Goal: Task Accomplishment & Management: Complete application form

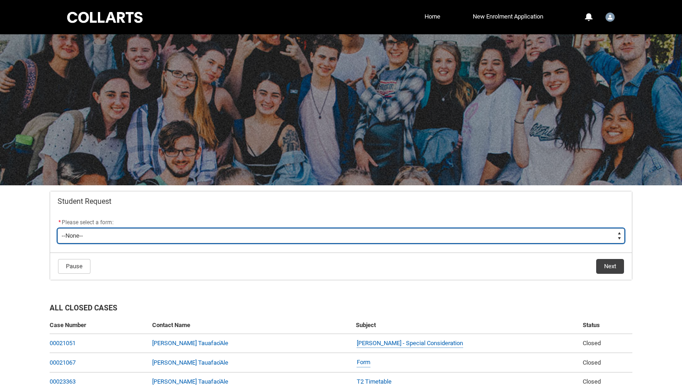
click at [400, 237] on select "--None-- Academic Transcript Application to Appeal Assignment Extension Change …" at bounding box center [341, 236] width 567 height 15
type lightning-select "Assignment_Extension_Choice"
select select "Assignment_Extension_Choice"
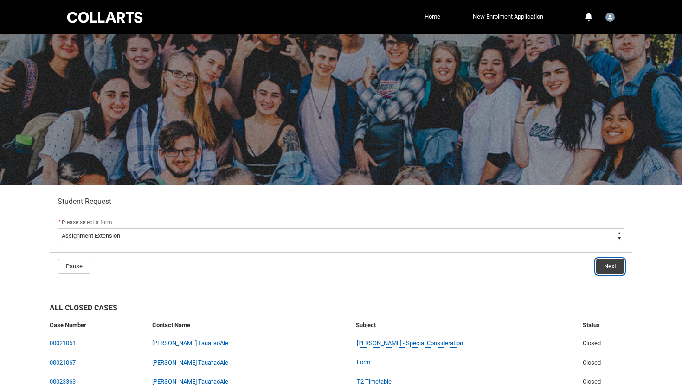
click at [605, 267] on button "Next" at bounding box center [610, 266] width 28 height 15
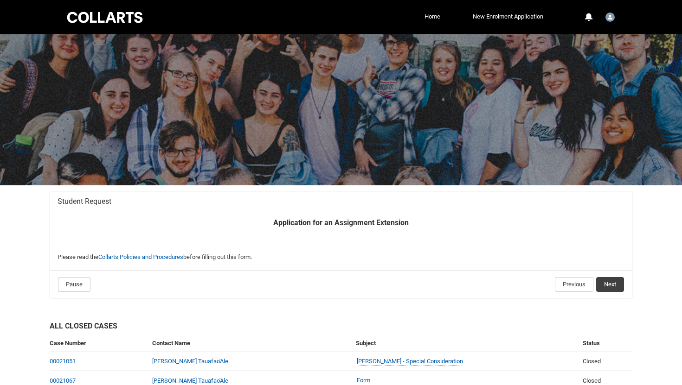
scroll to position [99, 0]
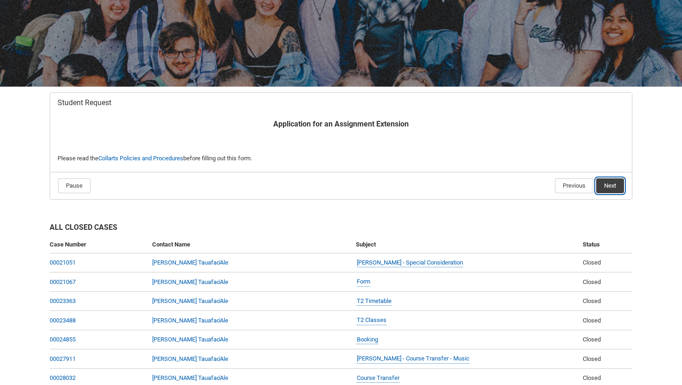
click at [616, 185] on button "Next" at bounding box center [610, 186] width 28 height 15
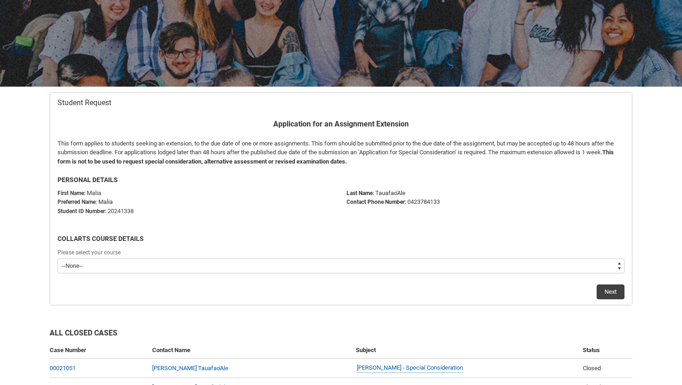
click at [70, 267] on select "--None-- Bachelor of Music Performance V2" at bounding box center [341, 266] width 567 height 15
type lightning-select "recordPicklist_ProgramEnrollment.a0jOZ000003IrovYAC"
select select "recordPicklist_ProgramEnrollment.a0jOZ000003IrovYAC"
click at [606, 288] on button "Next" at bounding box center [610, 292] width 28 height 15
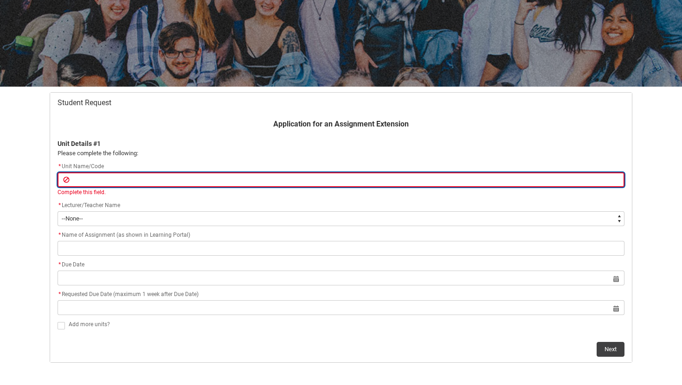
paste input "MUPMUT5"
type lightning-primitive-input-simple "MUPMUT5"
type input "MUPMUT5"
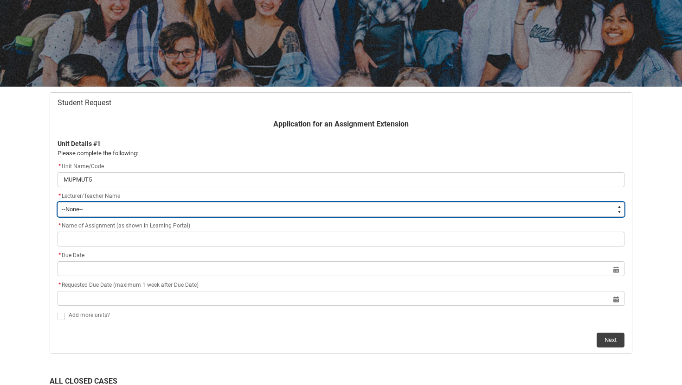
click at [72, 209] on select "--None-- [PERSON_NAME] [PERSON_NAME] [PERSON_NAME] [PERSON_NAME] [PERSON_NAME] …" at bounding box center [341, 209] width 567 height 15
type lightning-select "Faculty_NamefromAtoM.0035g00000b9AZBAA2"
select select "Faculty_NamefromAtoM.0035g00000b9AZBAA2"
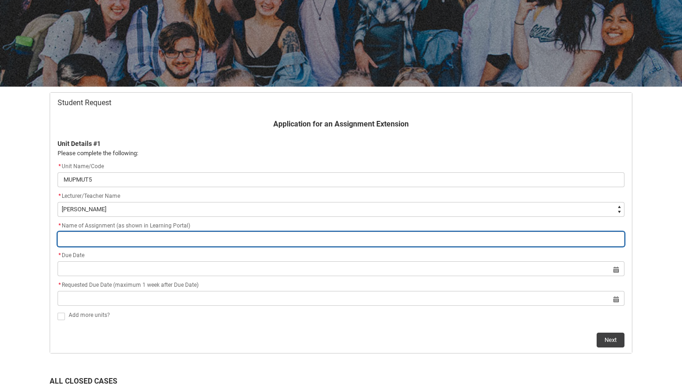
click at [83, 232] on input "Redu_Student_Request flow" at bounding box center [341, 239] width 567 height 15
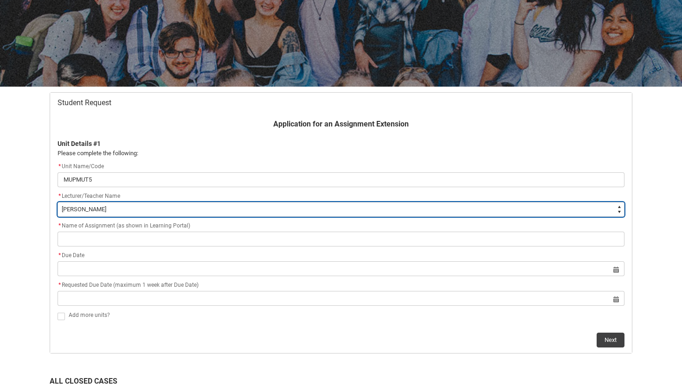
click at [147, 211] on select "--None-- [PERSON_NAME] [PERSON_NAME] [PERSON_NAME] [PERSON_NAME] [PERSON_NAME] …" at bounding box center [341, 209] width 567 height 15
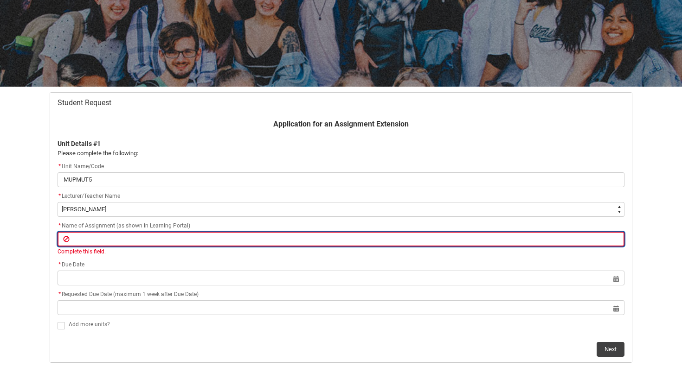
click at [85, 243] on input "Redu_Student_Request flow" at bounding box center [341, 239] width 567 height 15
paste input "Assessment 2 – Lesson Delivery"
type lightning-primitive-input-simple "Assessment 2 – Lesson Delivery"
type input "Assessment 2 – Lesson Delivery"
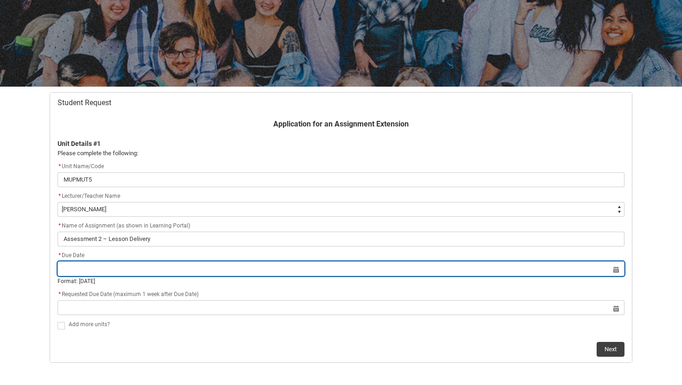
click at [62, 276] on input "Redu_Student_Request flow" at bounding box center [341, 269] width 567 height 15
select select "2025"
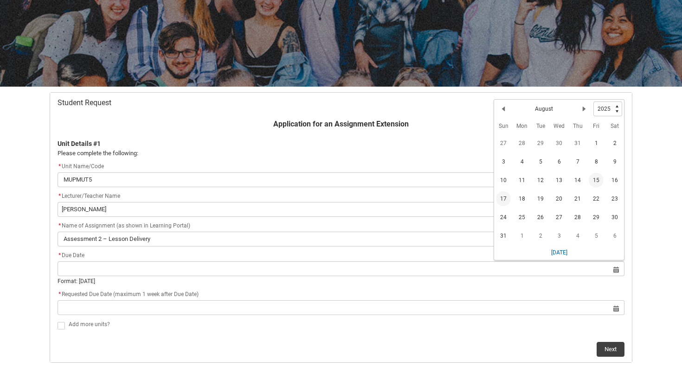
click at [499, 198] on span "17" at bounding box center [503, 199] width 15 height 15
type lightning-datepicker "[DATE]"
type lightning-input "[DATE]"
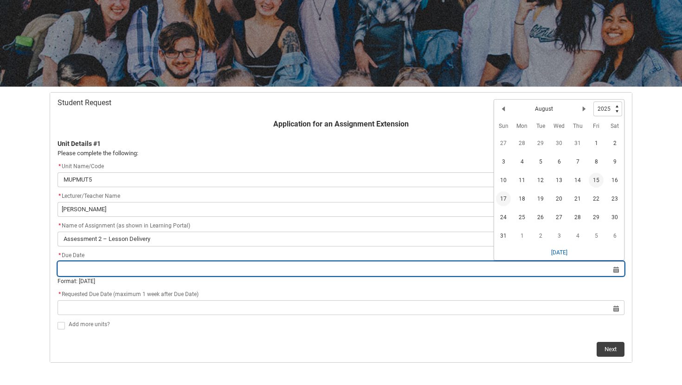
type input "[DATE]"
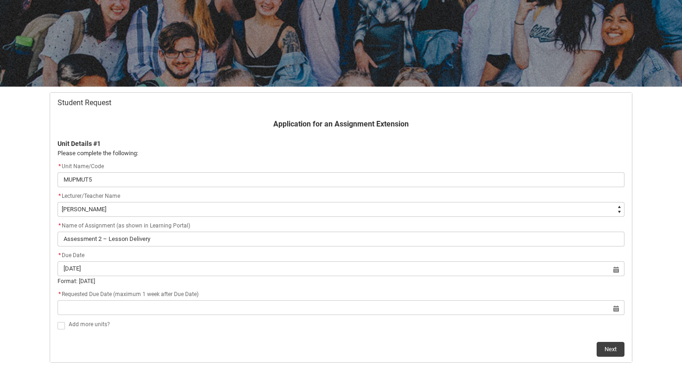
click at [200, 317] on flowruntime-screen-field "* Requested Due Date (maximum 1 week after Due Date) Select a date for Format: …" at bounding box center [341, 304] width 578 height 30
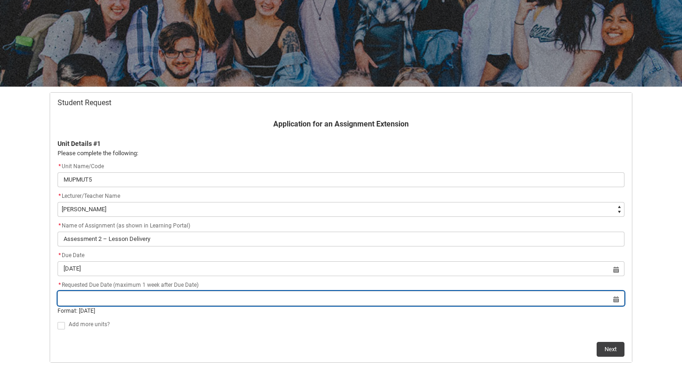
click at [186, 299] on input "Redu_Student_Request flow" at bounding box center [341, 298] width 567 height 15
select select "2025"
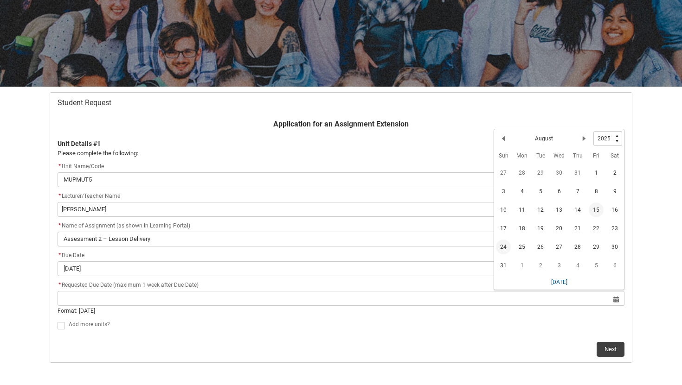
click at [500, 249] on span "24" at bounding box center [503, 247] width 15 height 15
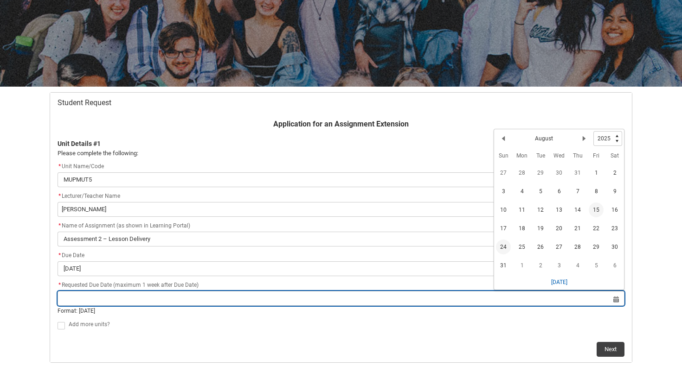
type lightning-datepicker "[DATE]"
type lightning-input "[DATE]"
type input "[DATE]"
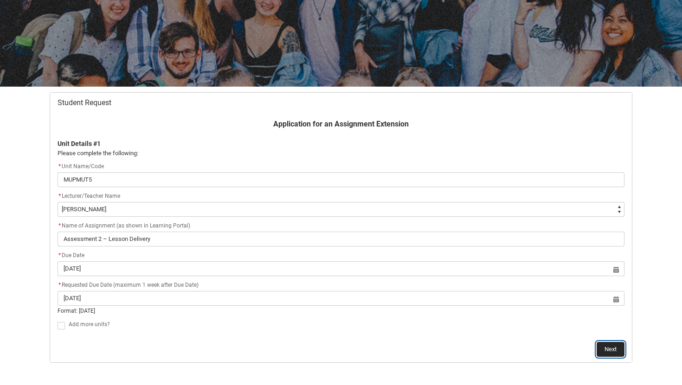
click at [604, 349] on button "Next" at bounding box center [610, 349] width 28 height 15
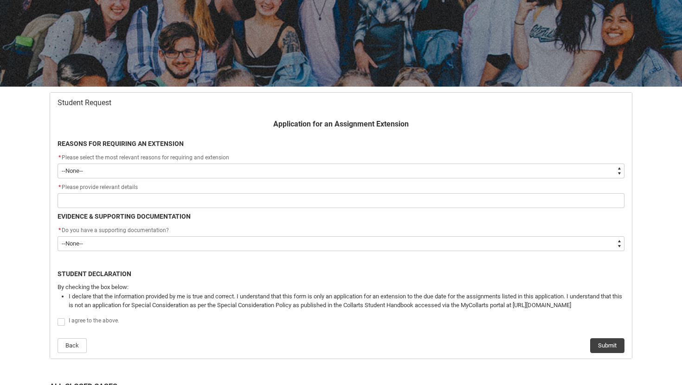
click at [90, 174] on select "--None-- Medical Reasons Work obligations Family obligations Academic Difficult…" at bounding box center [341, 171] width 567 height 15
type lightning-select "choice_AssignmentExtension_Reason_Academic"
select select "choice_AssignmentExtension_Reason_Academic"
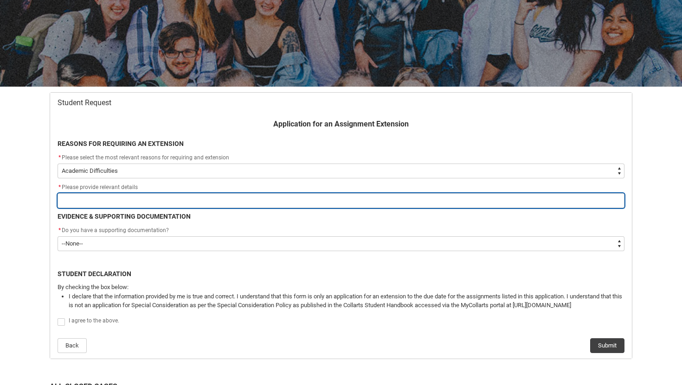
click at [90, 204] on input "Redu_Student_Request flow" at bounding box center [341, 200] width 567 height 15
type lightning-primitive-input-simple "Due to my [MEDICAL_DATA] and ASD i struggle to work at the same pace as others …"
type input "Due to my [MEDICAL_DATA] and ASD i struggle to work at the same pace as others …"
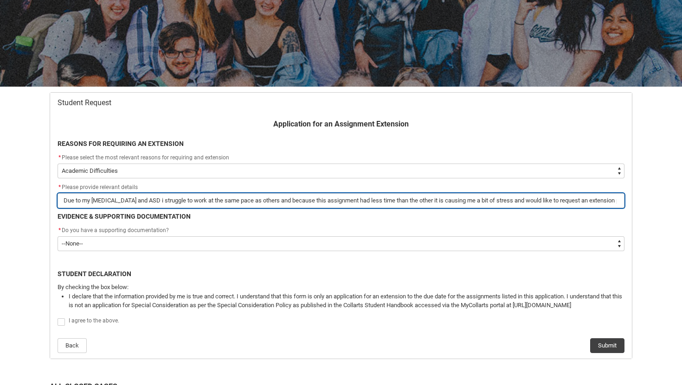
drag, startPoint x: 135, startPoint y: 201, endPoint x: 590, endPoint y: 198, distance: 455.0
click at [590, 198] on input "Due to my [MEDICAL_DATA] and ASD i struggle to work at the same pace as others …" at bounding box center [341, 200] width 567 height 15
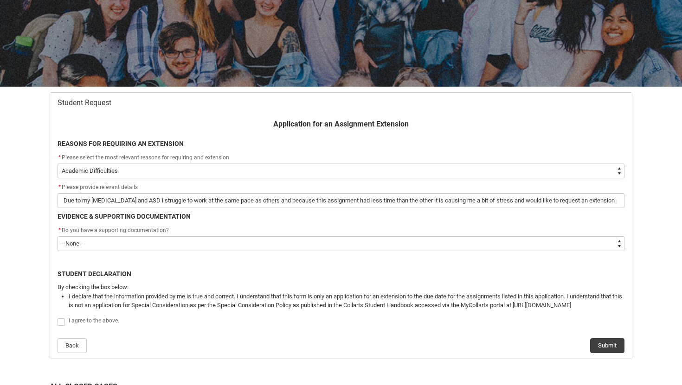
click at [451, 233] on div "* Do you have a supporting documentation?" at bounding box center [341, 230] width 567 height 11
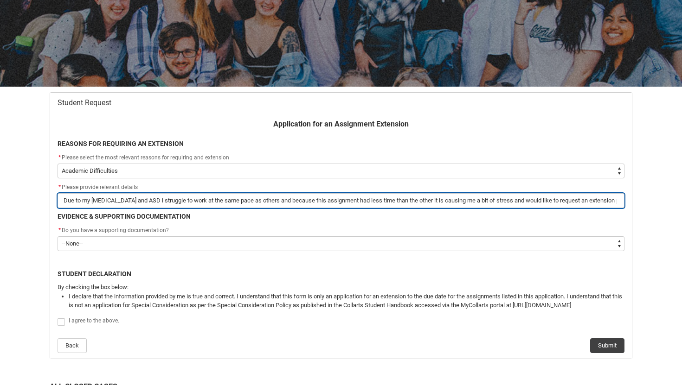
click at [182, 207] on input "Due to my [MEDICAL_DATA] and ASD i struggle to work at the same pace as others …" at bounding box center [341, 200] width 567 height 15
drag, startPoint x: 256, startPoint y: 202, endPoint x: 321, endPoint y: 205, distance: 66.0
click at [321, 205] on input "Due to my [MEDICAL_DATA] and ASD i struggle to work at the same pace as others …" at bounding box center [341, 200] width 567 height 15
click at [264, 203] on input "Due to my [MEDICAL_DATA] and ASD i struggle to work at the same pace as others …" at bounding box center [341, 200] width 567 height 15
click at [269, 203] on input "Due to my [MEDICAL_DATA] and ASD i struggle to work at the same pace as others …" at bounding box center [341, 200] width 567 height 15
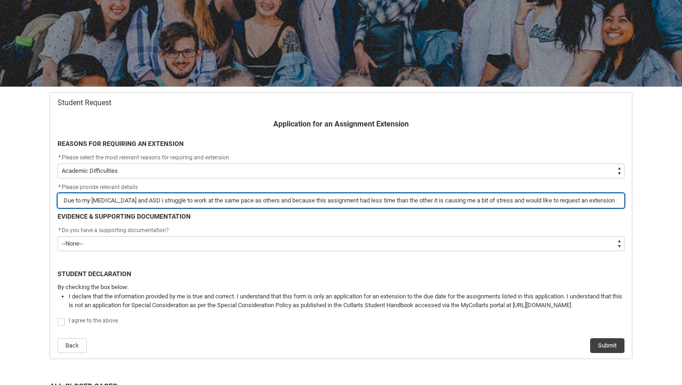
drag, startPoint x: 268, startPoint y: 203, endPoint x: 503, endPoint y: 199, distance: 235.1
click at [503, 199] on input "Due to my [MEDICAL_DATA] and ASD i struggle to work at the same pace as others …" at bounding box center [341, 200] width 567 height 15
type lightning-primitive-input-simple "Due to my [MEDICAL_DATA] and ASD i struggle to work at the same pace as others …"
type input "Due to my [MEDICAL_DATA] and ASD i struggle to work at the same pace as others …"
type lightning-primitive-input-simple "Due to my [MEDICAL_DATA] and ASD i struggle to work at the same pace as others …"
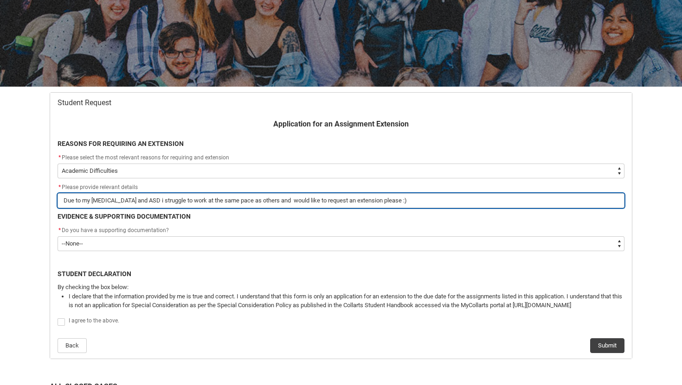
type input "Due to my [MEDICAL_DATA] and ASD i struggle to work at the same pace as others …"
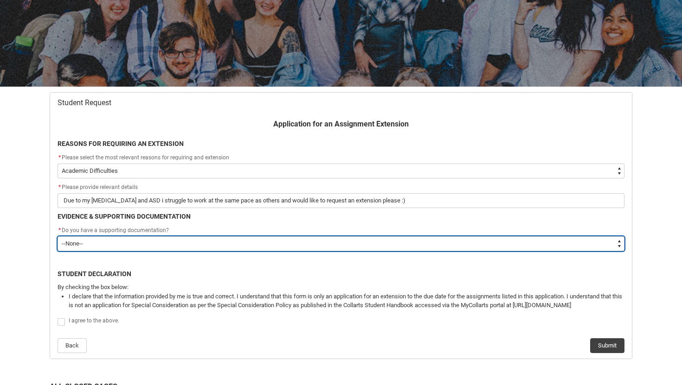
click at [114, 247] on select "--None-- Yes No" at bounding box center [341, 244] width 567 height 15
type lightning-select "Yes"
select select "Yes"
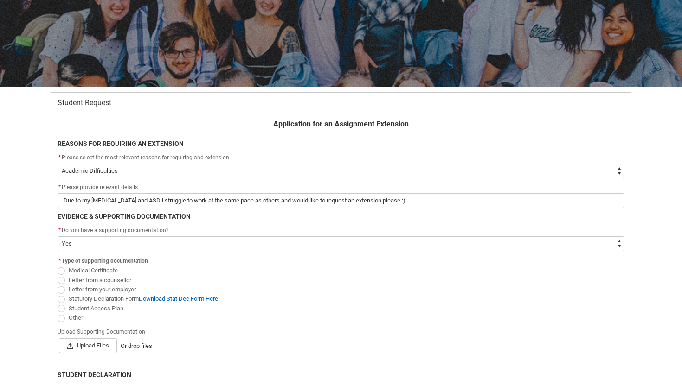
click at [60, 307] on span "Redu_Student_Request flow" at bounding box center [61, 308] width 7 height 7
click at [58, 304] on input "Student Access Plan" at bounding box center [57, 303] width 0 height 0
radio input "true"
click at [78, 342] on span "Upload Files" at bounding box center [88, 346] width 58 height 15
click at [59, 339] on input "Upload Files Or drop files" at bounding box center [58, 338] width 0 height 0
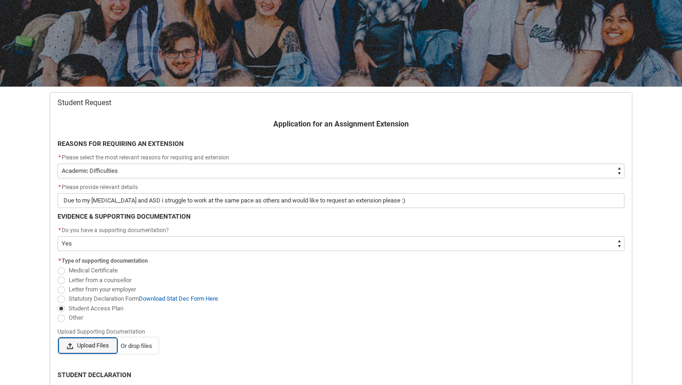
type lightning-input "C:\fakepath\Student Access Plan.png"
type input "C:\fakepath\Student Access Plan.png"
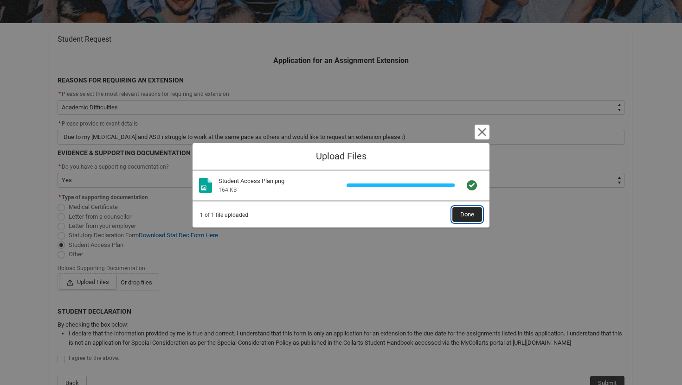
click at [466, 214] on span "Done" at bounding box center [467, 215] width 14 height 14
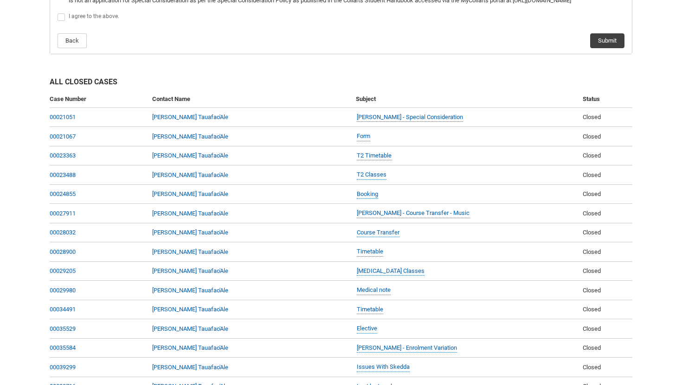
scroll to position [492, 0]
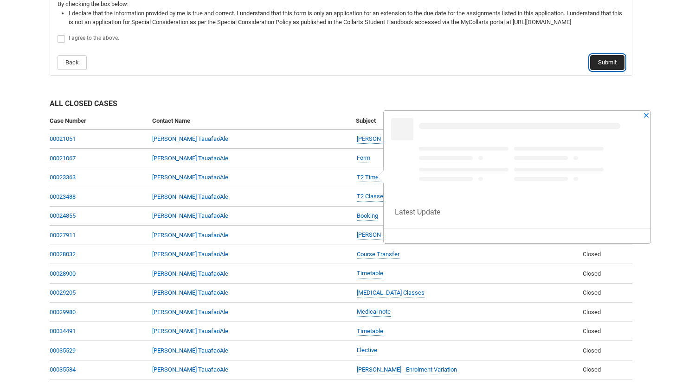
click at [606, 64] on button "Submit" at bounding box center [607, 62] width 34 height 15
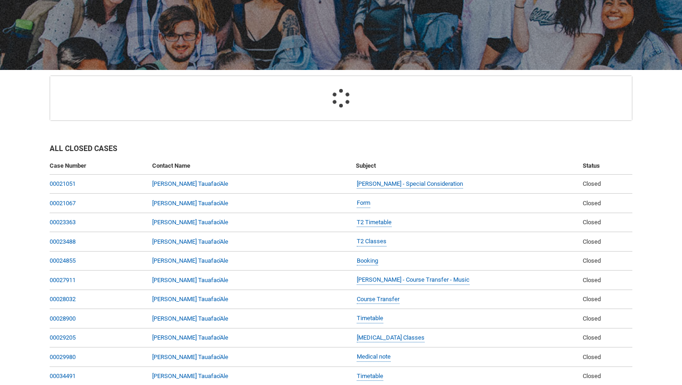
scroll to position [324, 0]
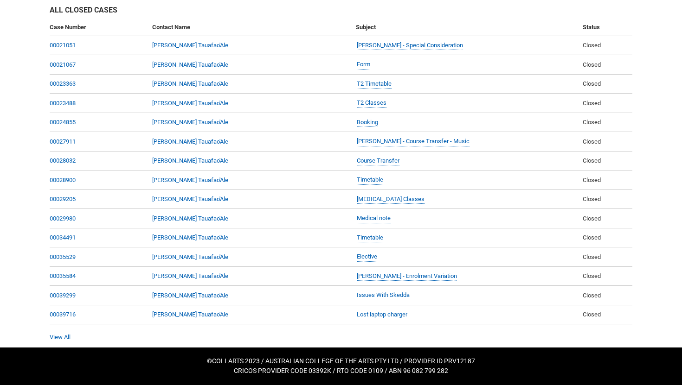
select select "choice_AssignmentExtension_Reason_Academic"
select select "Yes"
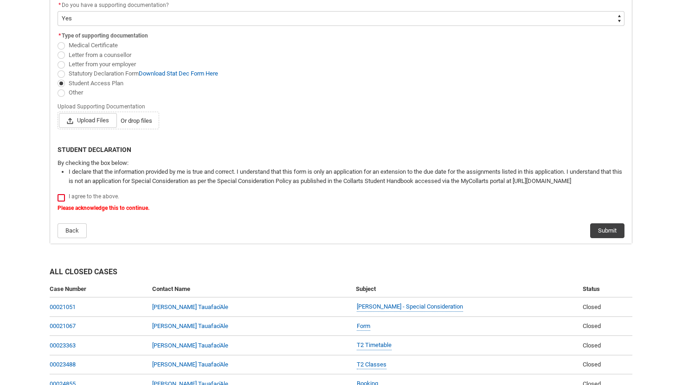
click at [60, 194] on span "Redu_Student_Request flow" at bounding box center [61, 197] width 7 height 7
click at [58, 193] on input "Redu_Student_Request flow" at bounding box center [57, 192] width 0 height 0
type lightning-input "true"
checkbox input "true"
click at [59, 198] on span "Redu_Student_Request flow" at bounding box center [61, 197] width 7 height 7
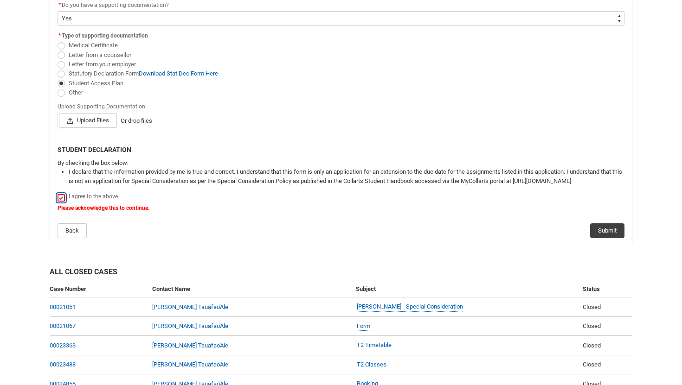
click at [58, 193] on input "Redu_Student_Request flow" at bounding box center [57, 192] width 0 height 0
type lightning-input "false"
checkbox input "false"
click at [59, 198] on span "Redu_Student_Request flow" at bounding box center [61, 197] width 7 height 7
click at [58, 193] on input "Redu_Student_Request flow" at bounding box center [57, 192] width 0 height 0
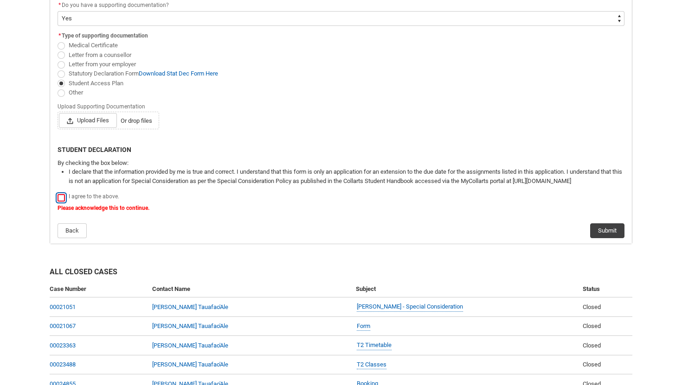
type lightning-input "true"
checkbox input "true"
click at [605, 234] on button "Submit" at bounding box center [607, 231] width 34 height 15
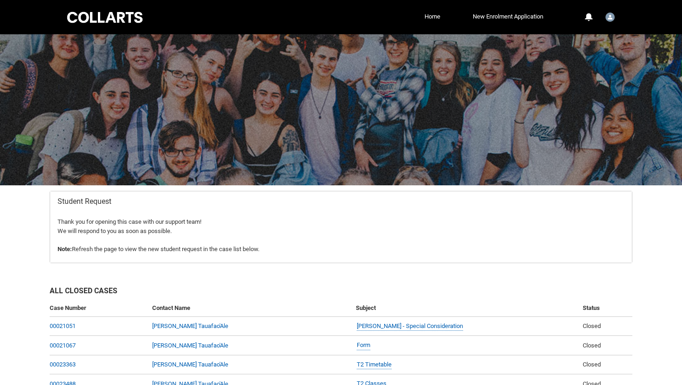
scroll to position [99, 0]
